Goal: Communication & Community: Ask a question

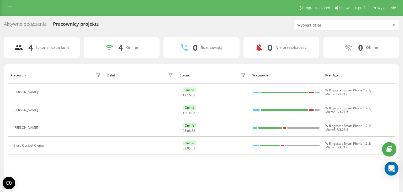
click at [390, 168] on icon "Open Intercom Messenger" at bounding box center [391, 168] width 6 height 7
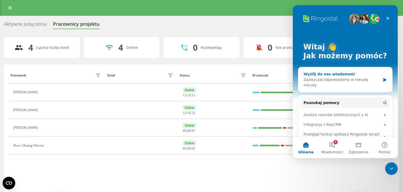
click at [330, 81] on div "Zazwyczaj odpowiadamy w niecałą minutę" at bounding box center [341, 82] width 77 height 11
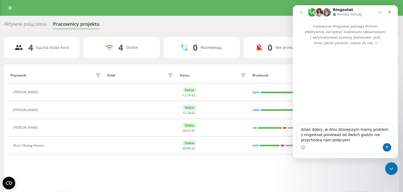
type textarea "dzień dobry, w dniu dzisiejszym mamy problem z ringostsat ponieważ od dwóch god…"
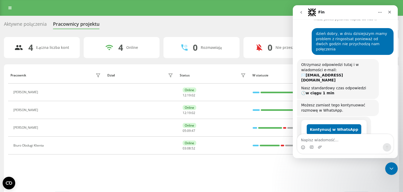
scroll to position [26, 0]
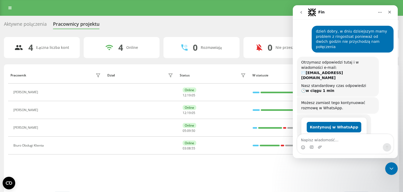
click at [352, 175] on div "Pracownik Dział Status W statusie User Agent Dominika Helbik Online 12 : 19 : 0…" at bounding box center [201, 129] width 387 height 125
click at [328, 177] on div "Pracownik Dział Status W statusie User Agent Dominika Helbik Online 12 : 19 : 0…" at bounding box center [201, 129] width 387 height 125
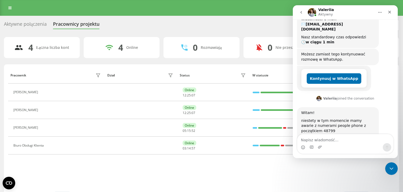
click at [268, 60] on div "4 Łączna liczba kont 4 Online 0 Rozmawiają 0 Nie przeszkadzać 0 Offline Pracown…" at bounding box center [201, 121] width 395 height 168
click at [390, 12] on icon "Zamknij" at bounding box center [389, 12] width 3 height 3
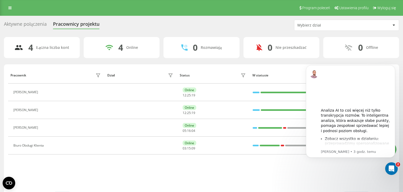
scroll to position [0, 0]
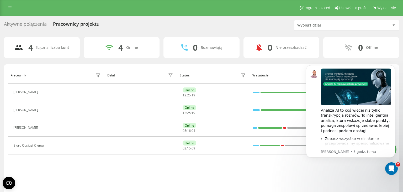
click at [270, 23] on div "Aktywne połączenia Pracownicy projektu Wybierz dział" at bounding box center [201, 25] width 395 height 11
click at [390, 169] on icon "Otwórz komunikator Intercom" at bounding box center [390, 167] width 9 height 9
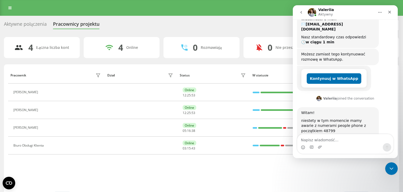
click at [335, 142] on textarea "Napisz wiadomość..." at bounding box center [345, 138] width 96 height 9
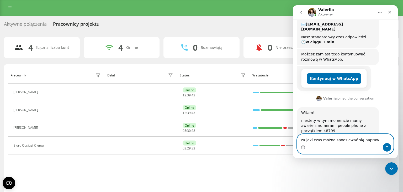
type textarea "za jaki czas można spodziewać się naprawy"
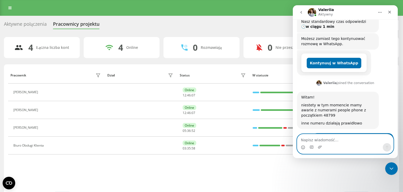
scroll to position [111, 0]
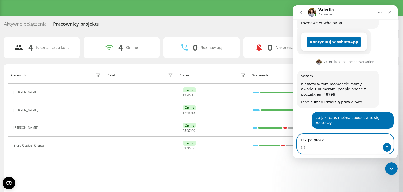
type textarea "tak po prosze"
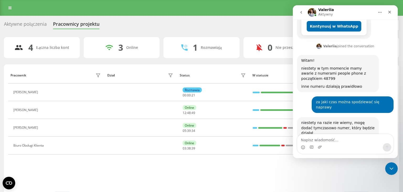
click at [302, 12] on icon "go back" at bounding box center [301, 12] width 4 height 4
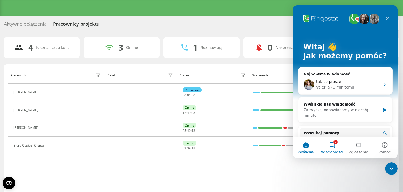
click at [337, 143] on button "2 Wiadomości" at bounding box center [332, 147] width 26 height 21
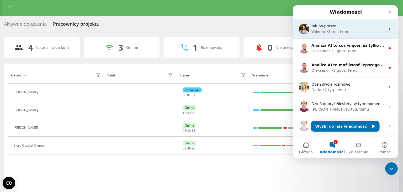
click at [353, 34] on div "Valeriia • 3 min temu" at bounding box center [348, 32] width 74 height 6
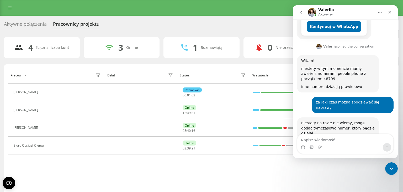
scroll to position [127, 0]
click at [302, 12] on icon "go back" at bounding box center [301, 12] width 4 height 4
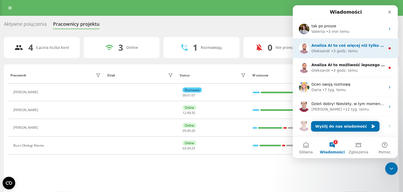
click at [323, 50] on div "Oleksandr" at bounding box center [320, 51] width 19 height 6
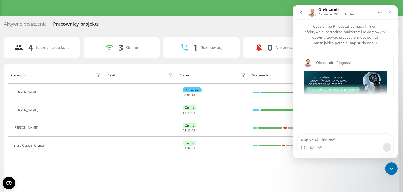
click at [301, 12] on icon "go back" at bounding box center [301, 12] width 2 height 3
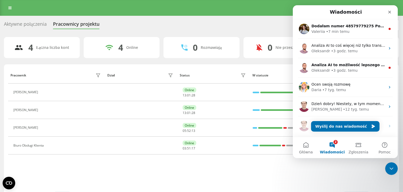
click at [332, 145] on button "2 Wiadomości" at bounding box center [332, 147] width 26 height 21
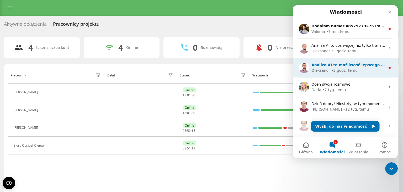
click at [353, 68] on div "Oleksandr • 3 godz. temu" at bounding box center [348, 71] width 74 height 6
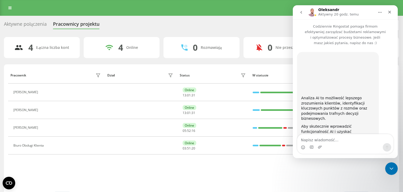
scroll to position [86, 0]
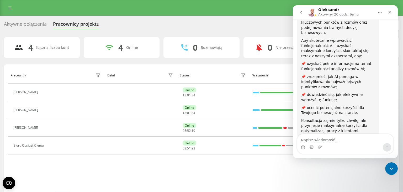
click at [301, 13] on icon "go back" at bounding box center [301, 12] width 2 height 3
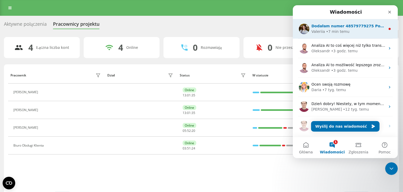
click at [312, 27] on span "Dodałam numer 48579779275 Podpięłam schemat oraz ustawiłam dla połączeń wychodz…" at bounding box center [409, 26] width 197 height 4
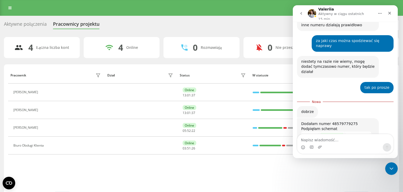
scroll to position [190, 0]
click at [336, 131] on img "Valeriia mówi…" at bounding box center [336, 135] width 70 height 9
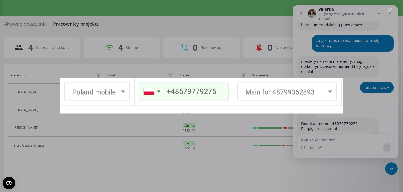
scroll to position [0, 0]
click at [341, 140] on div "Komunikator Intercom" at bounding box center [201, 96] width 403 height 192
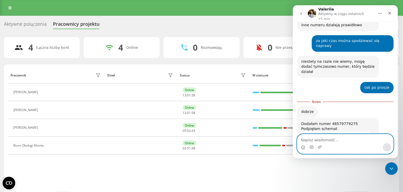
click at [339, 140] on textarea "Napisz wiadomość..." at bounding box center [345, 138] width 96 height 9
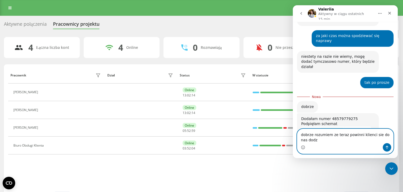
scroll to position [195, 0]
type textarea "dobrze rozumiem ze teraz powinni klienci sie do nas dodzwonic"
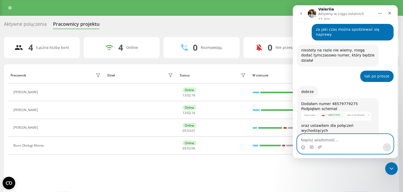
scroll to position [202, 0]
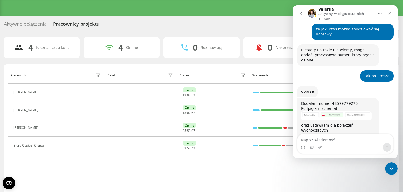
click at [302, 11] on icon "go back" at bounding box center [301, 13] width 4 height 4
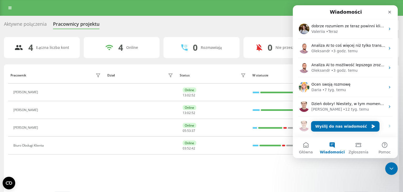
scroll to position [0, 0]
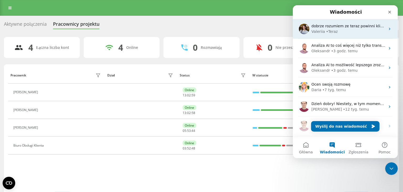
click at [331, 31] on div "• Teraz" at bounding box center [332, 32] width 12 height 6
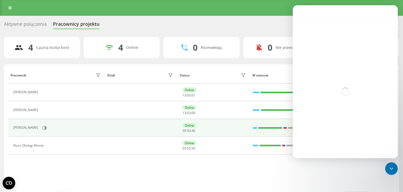
scroll to position [202, 0]
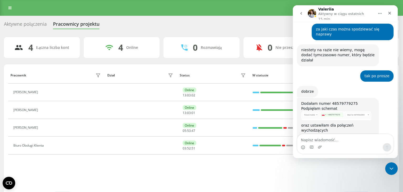
click at [329, 142] on textarea "Napisz wiadomość..." at bounding box center [345, 138] width 96 height 9
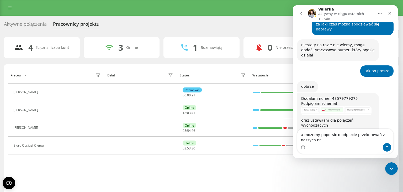
scroll to position [207, 0]
type textarea "a mozemy poporsic o odpiecie przekerowań z naszych nrumerów"
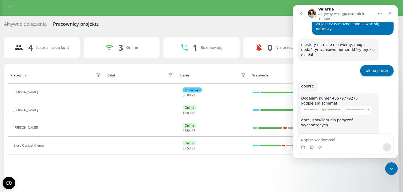
scroll to position [219, 0]
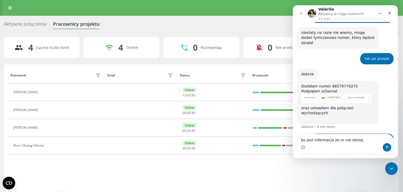
type textarea "bo jest informacja ze nr nie istnieje"
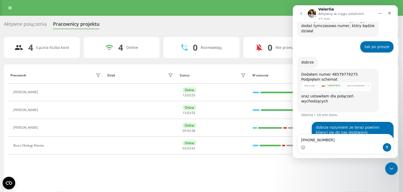
type textarea "[PHONE_NUMBER]"
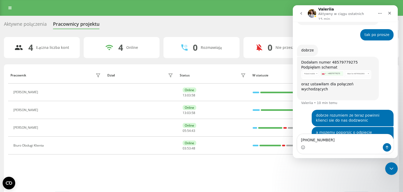
type textarea "[PHONE_NUMBER]"
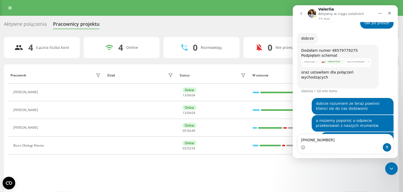
type textarea "[PHONE_NUMBER]"
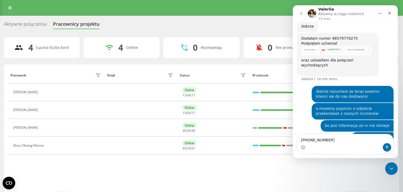
type textarea "[PHONE_NUMBER]"
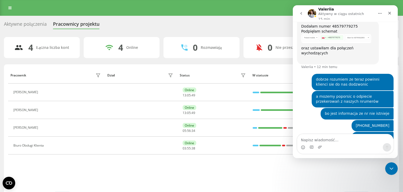
click at [302, 12] on icon "go back" at bounding box center [301, 13] width 4 height 4
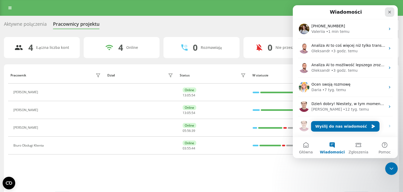
click at [390, 13] on icon "Zamknij" at bounding box center [389, 12] width 4 height 4
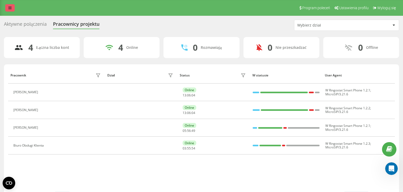
click at [12, 8] on link at bounding box center [9, 7] width 9 height 7
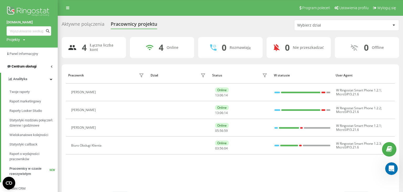
click at [54, 66] on link "Centrum obsługi" at bounding box center [29, 66] width 58 height 13
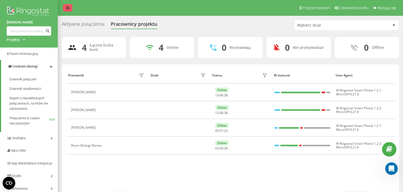
click at [67, 8] on icon at bounding box center [67, 8] width 3 height 4
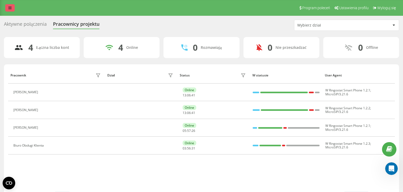
click at [11, 10] on icon at bounding box center [9, 8] width 3 height 4
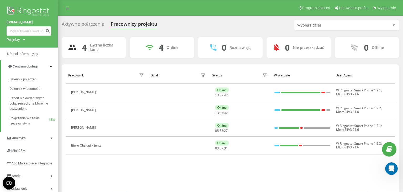
click at [69, 32] on div "Aktywne połączenia Pracownicy projektu Wybierz dział 4 Łączna liczba kont 4 Onl…" at bounding box center [230, 112] width 337 height 185
click at [54, 182] on link "Środki" at bounding box center [29, 175] width 58 height 13
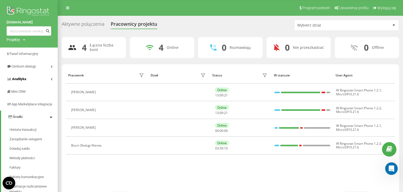
click at [52, 79] on icon at bounding box center [52, 79] width 2 height 3
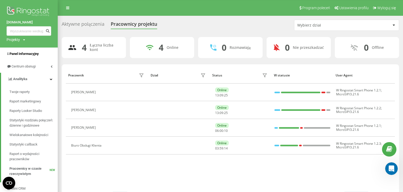
click at [32, 54] on span "Panel Informacyjny" at bounding box center [23, 54] width 29 height 4
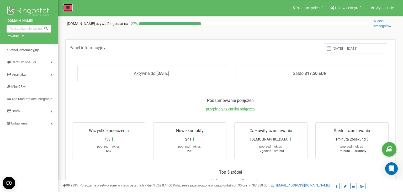
click at [67, 7] on icon at bounding box center [67, 8] width 3 height 4
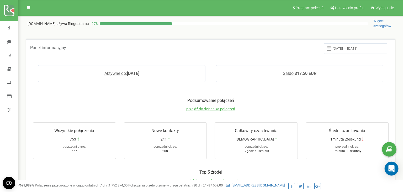
click at [392, 169] on icon "Open Intercom Messenger" at bounding box center [391, 168] width 6 height 7
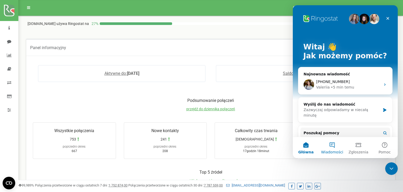
click at [334, 145] on button "Wiadomości" at bounding box center [332, 147] width 26 height 21
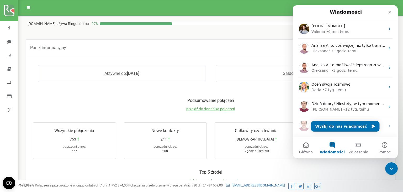
click at [98, 30] on div "Panel informacyjny [DATE] - [DATE] Aktywne do: [DATE] Saldo: 317,50 EUR Podsumo…" at bounding box center [210, 33] width 377 height 10
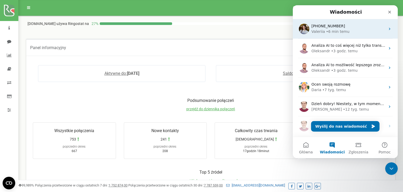
click at [354, 29] on div "[PHONE_NUMBER]" at bounding box center [348, 26] width 74 height 6
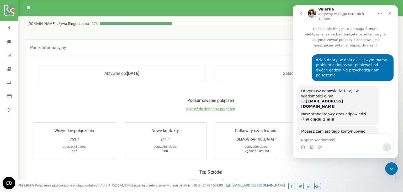
scroll to position [279, 0]
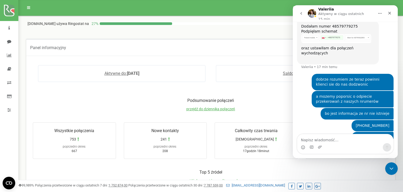
click at [253, 25] on div "[DOMAIN_NAME] używa Ringostat na 27 %" at bounding box center [198, 23] width 340 height 5
click at [212, 31] on div "Panel informacyjny [DATE] - [DATE] Aktywne do: [DATE] Saldo: 317,50 EUR Podsumo…" at bounding box center [210, 33] width 377 height 10
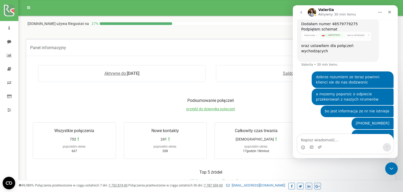
click at [302, 12] on icon "go back" at bounding box center [301, 12] width 4 height 4
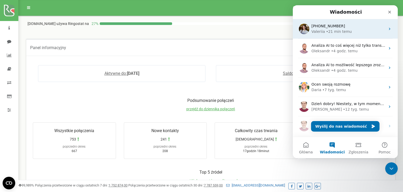
click at [327, 29] on div "• 21 min temu" at bounding box center [339, 32] width 26 height 6
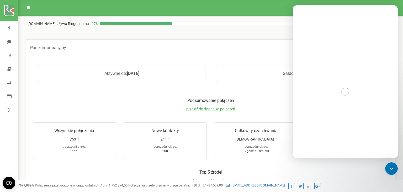
scroll to position [279, 0]
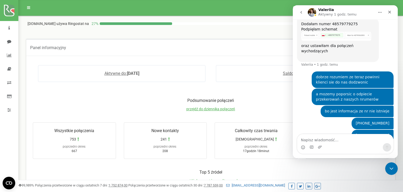
click at [298, 9] on button "go back" at bounding box center [301, 12] width 10 height 10
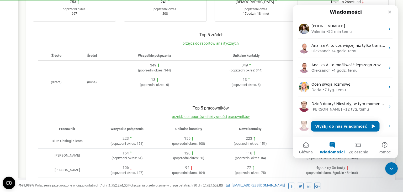
scroll to position [158, 0]
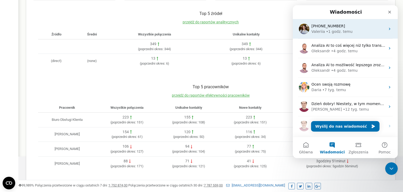
click at [347, 33] on div "• 1 godz. temu" at bounding box center [339, 32] width 26 height 6
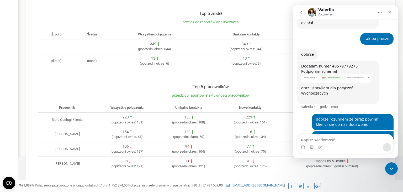
scroll to position [227, 0]
